Goal: Task Accomplishment & Management: Manage account settings

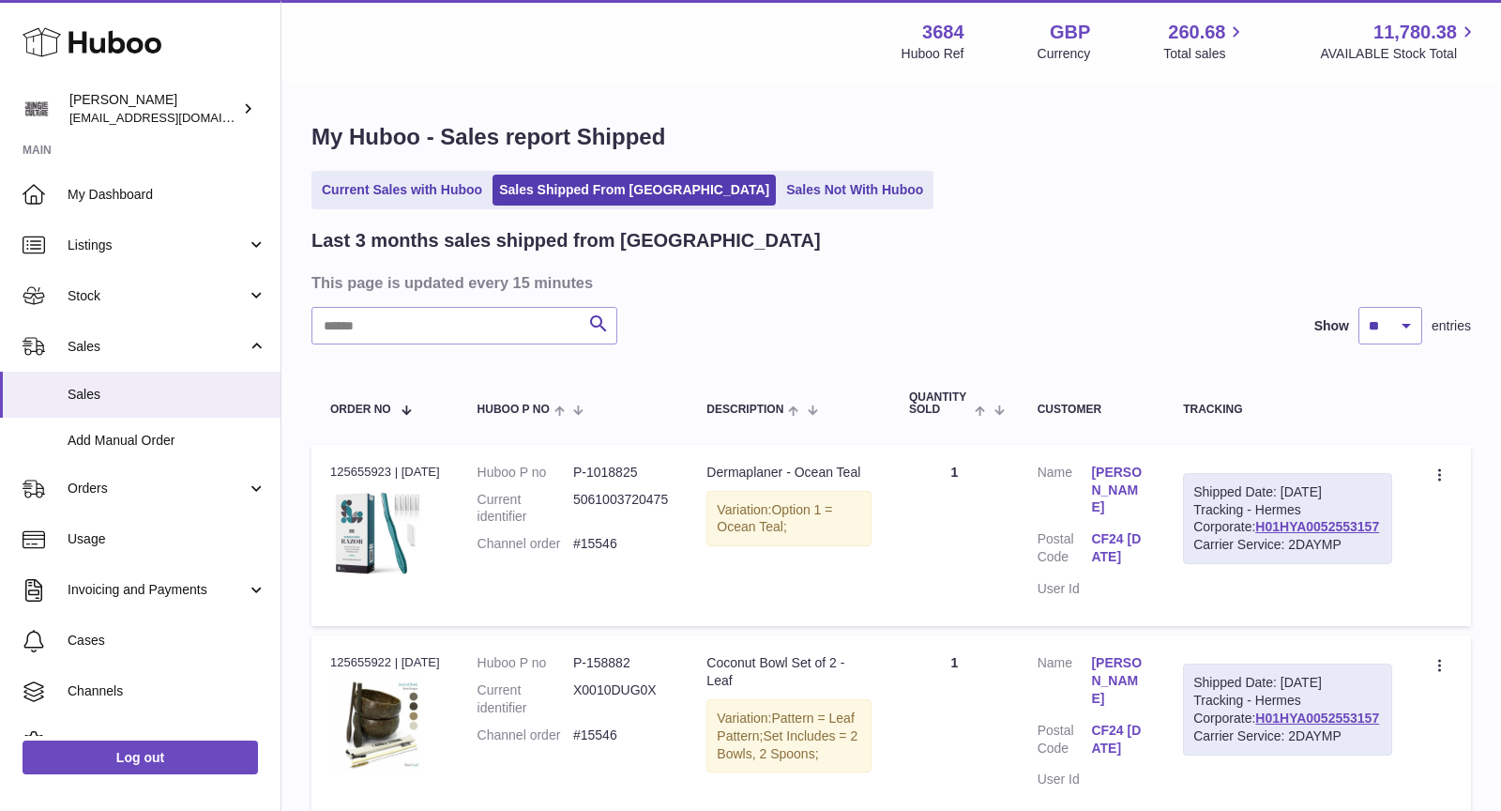
click at [414, 183] on link "Current Sales with Huboo" at bounding box center [402, 190] width 174 height 31
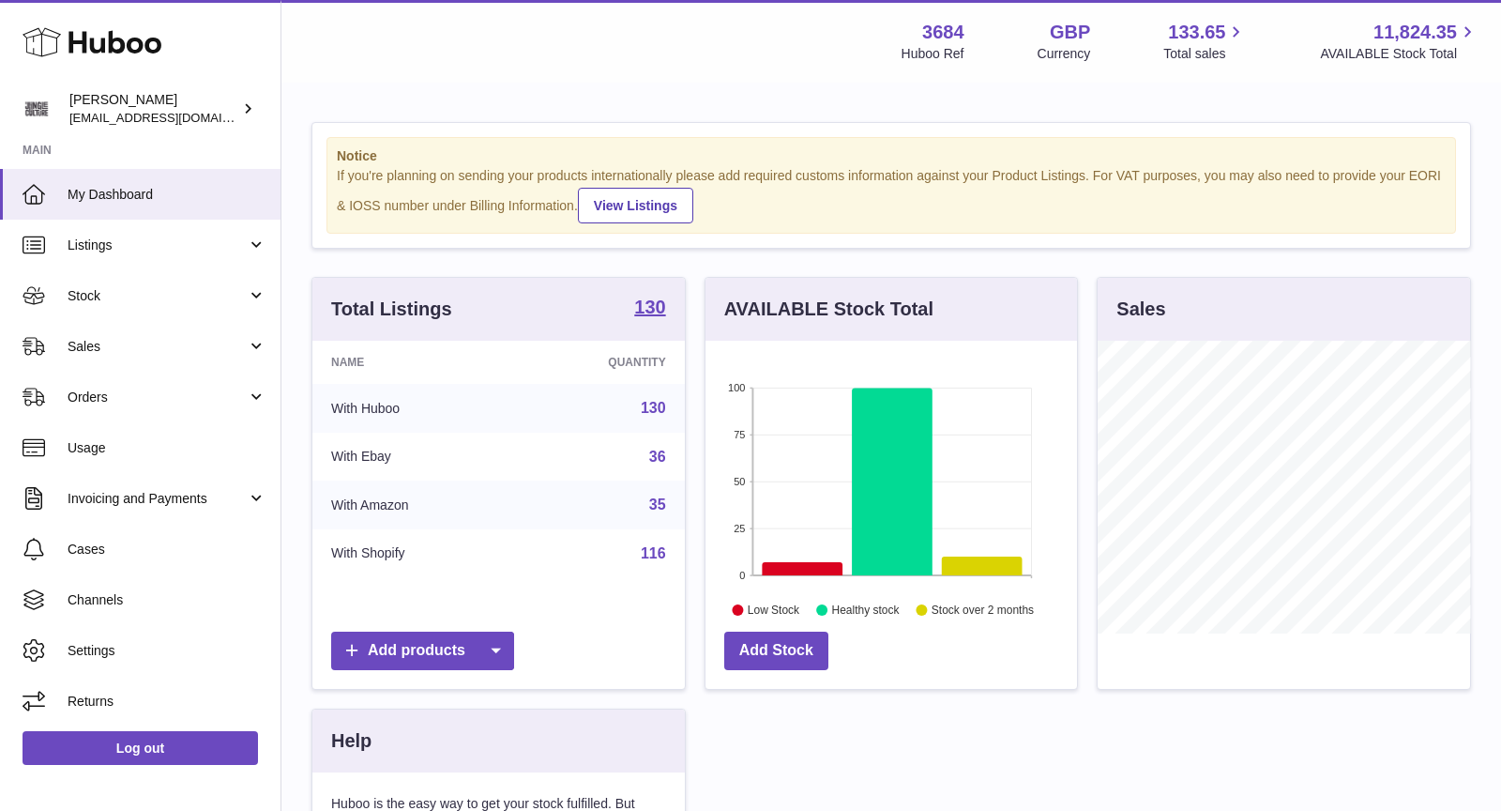
scroll to position [292, 372]
click at [174, 335] on link "Sales" at bounding box center [140, 346] width 281 height 51
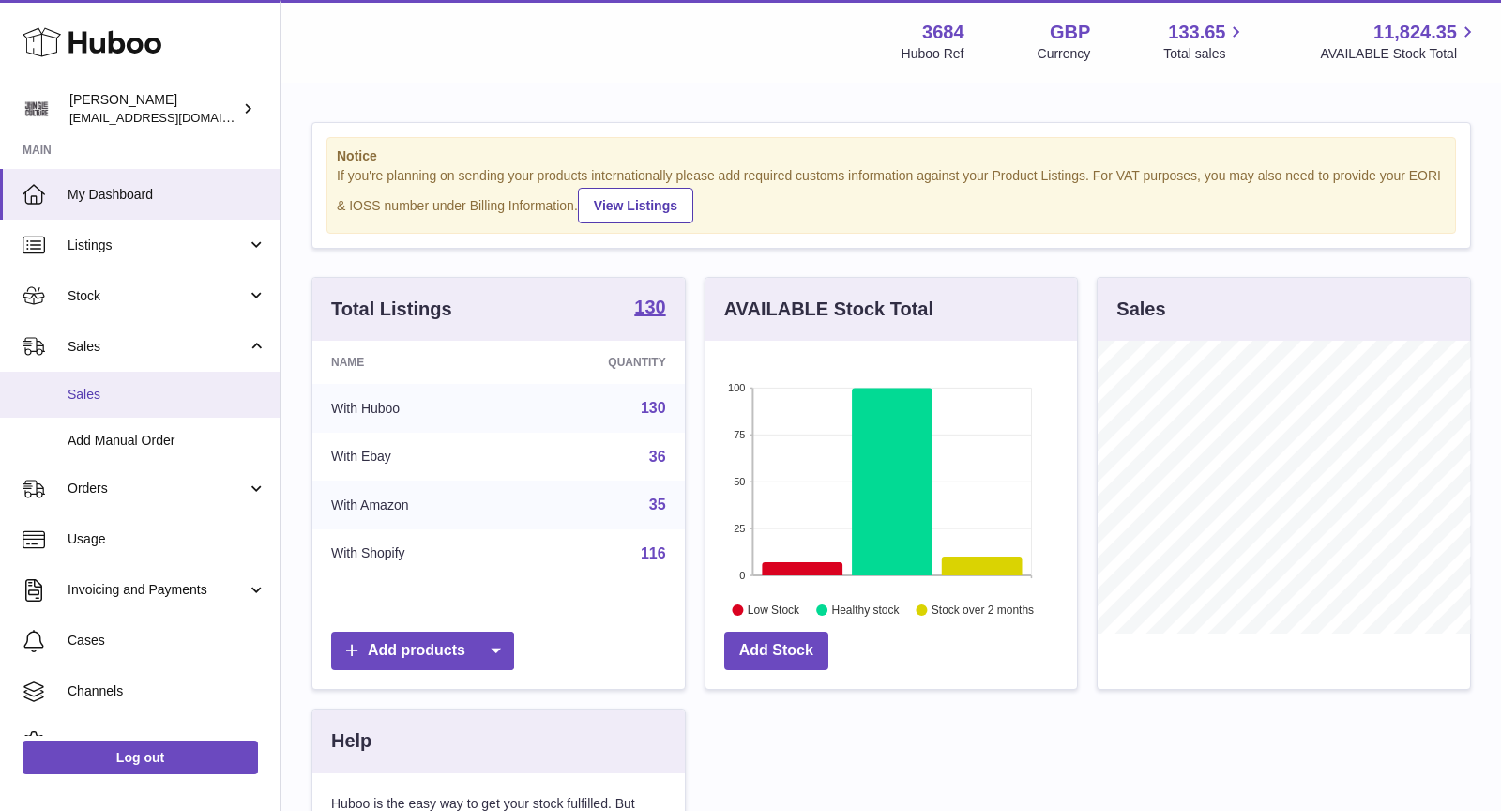
click at [150, 392] on span "Sales" at bounding box center [167, 395] width 199 height 18
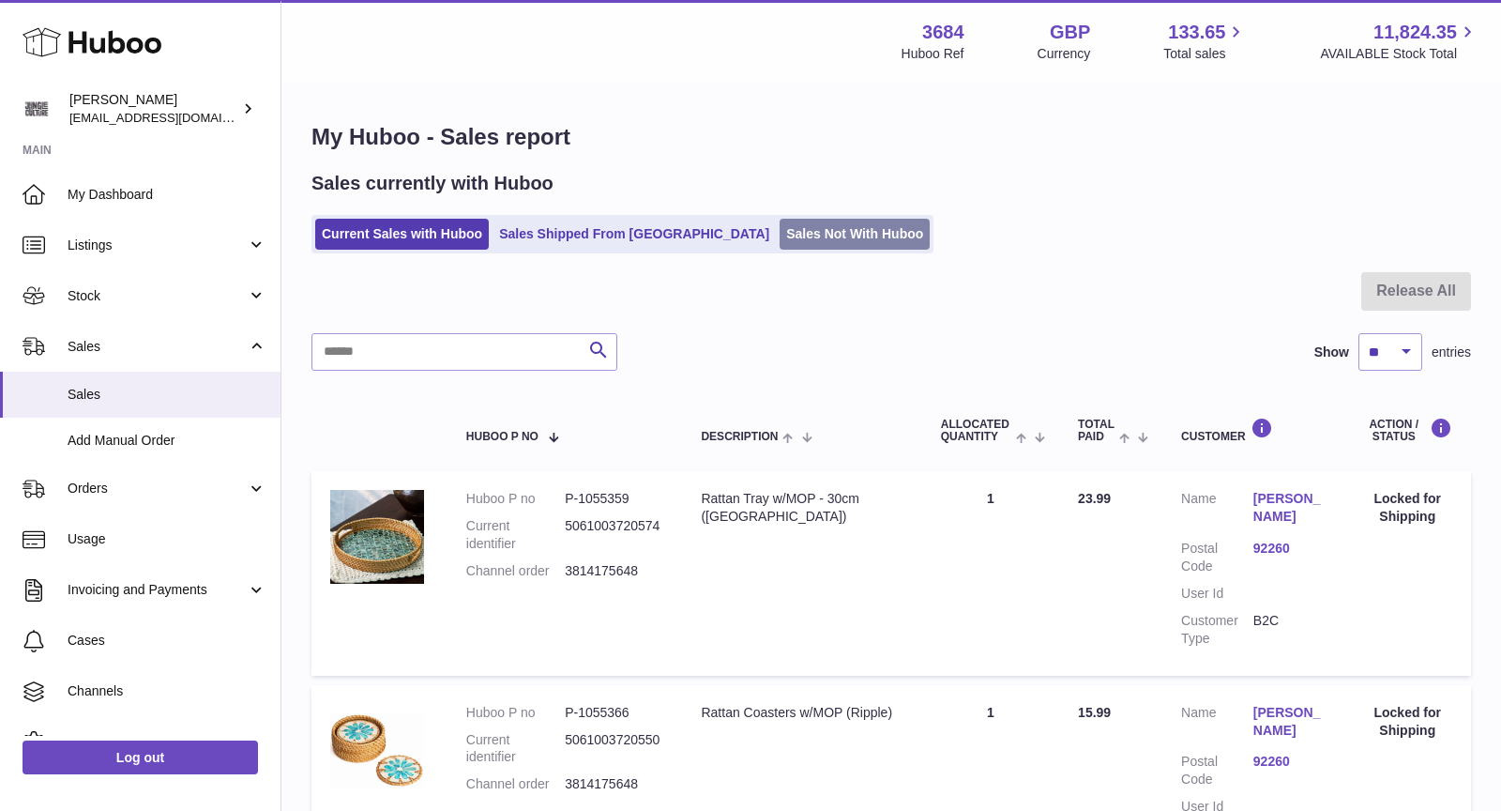
click at [780, 233] on link "Sales Not With Huboo" at bounding box center [855, 234] width 150 height 31
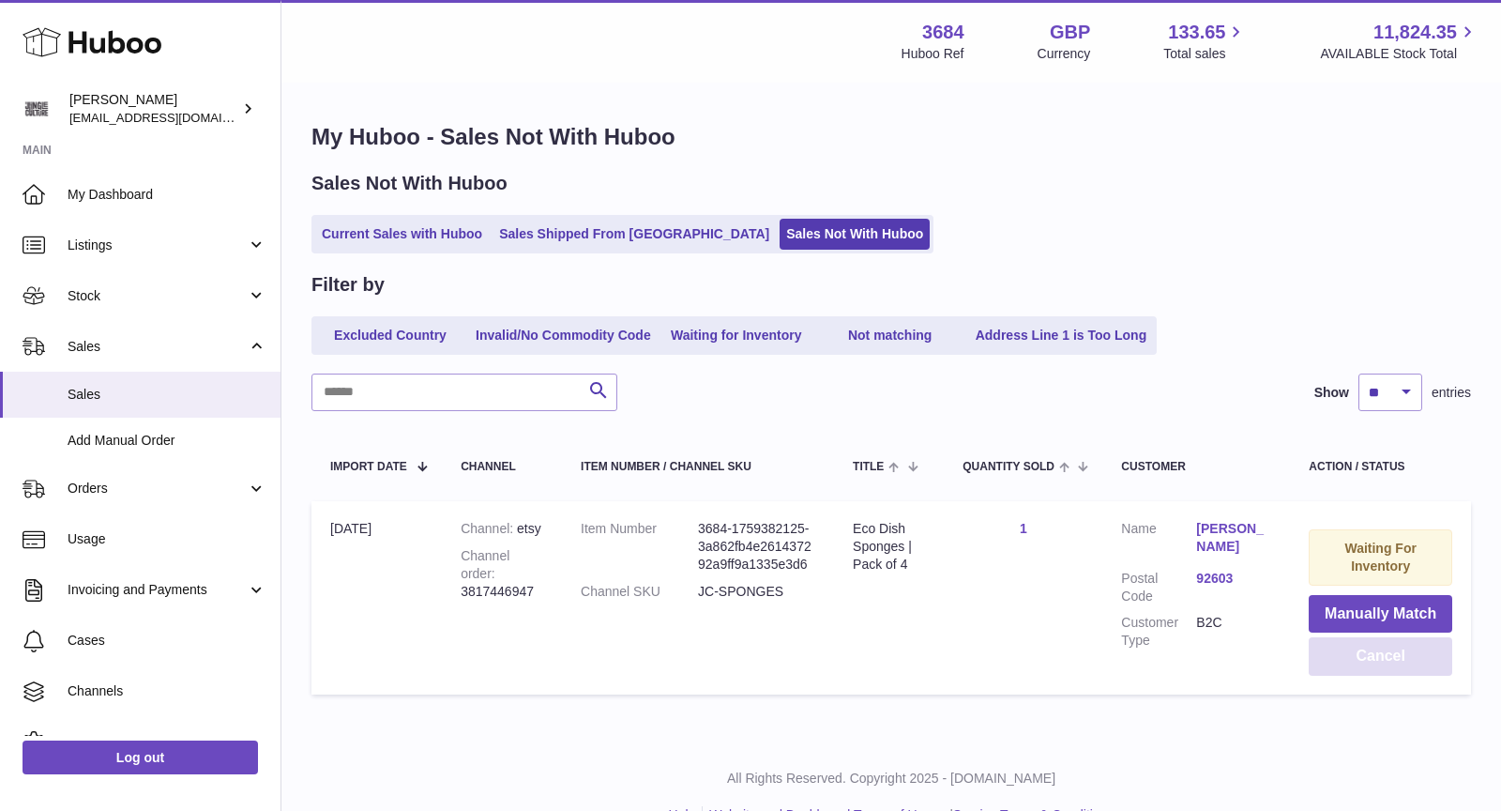
click at [1371, 660] on button "Cancel" at bounding box center [1381, 656] width 144 height 38
